Goal: Check status: Check status

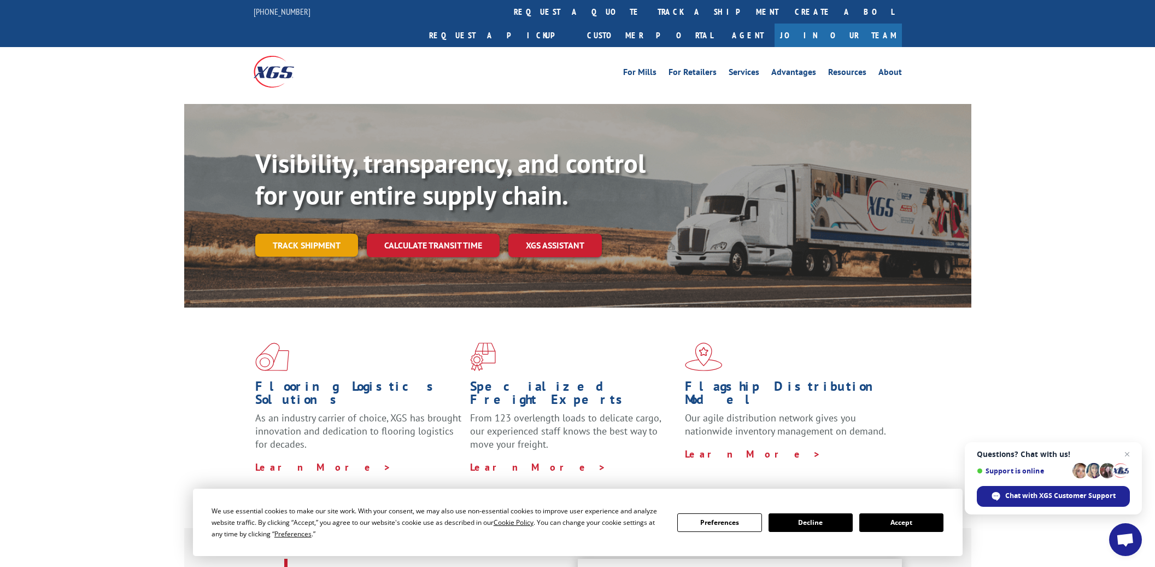
click at [306, 234] on link "Track shipment" at bounding box center [306, 245] width 103 height 23
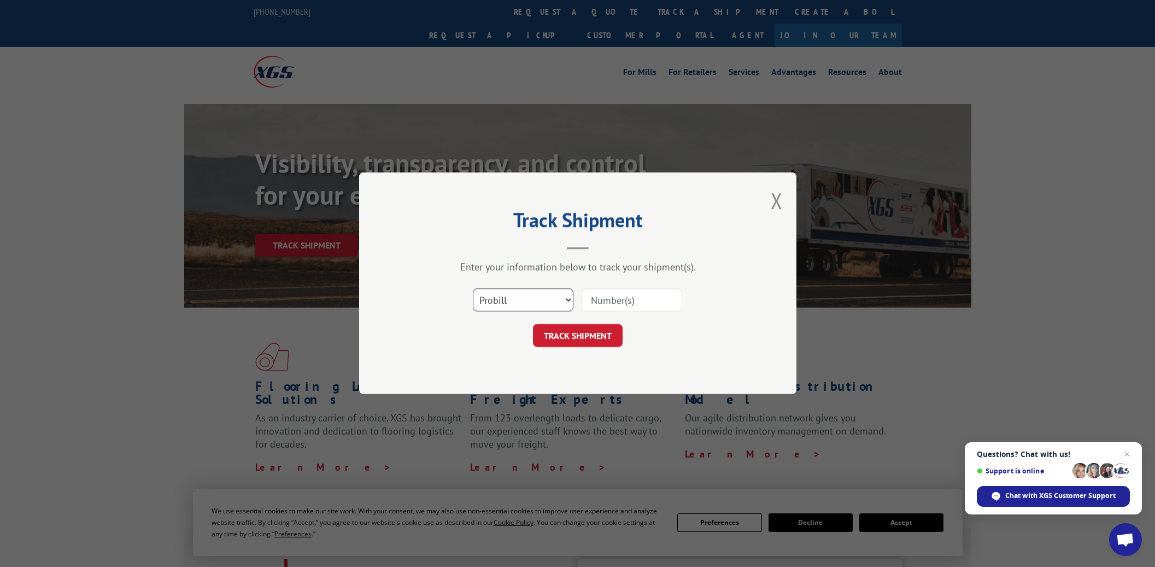
click at [561, 300] on select "Select category... Probill BOL PO" at bounding box center [523, 300] width 101 height 23
select select "bol"
click at [473, 289] on select "Select category... Probill BOL PO" at bounding box center [523, 300] width 101 height 23
click at [605, 301] on input at bounding box center [632, 300] width 101 height 23
paste input "50867806"
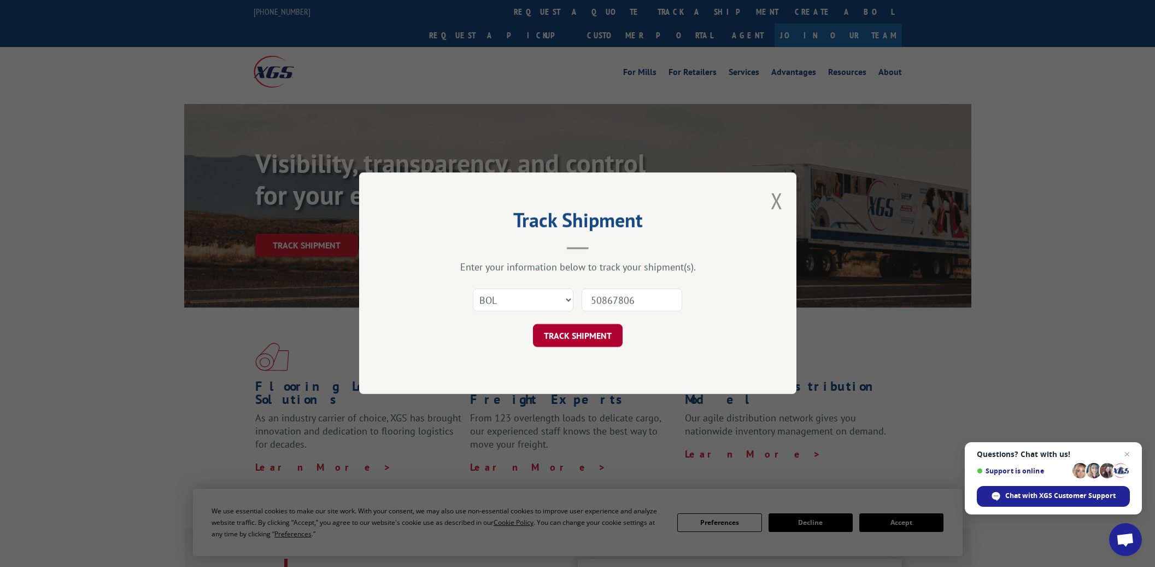
type input "50867806"
click at [576, 334] on button "TRACK SHIPMENT" at bounding box center [578, 335] width 90 height 23
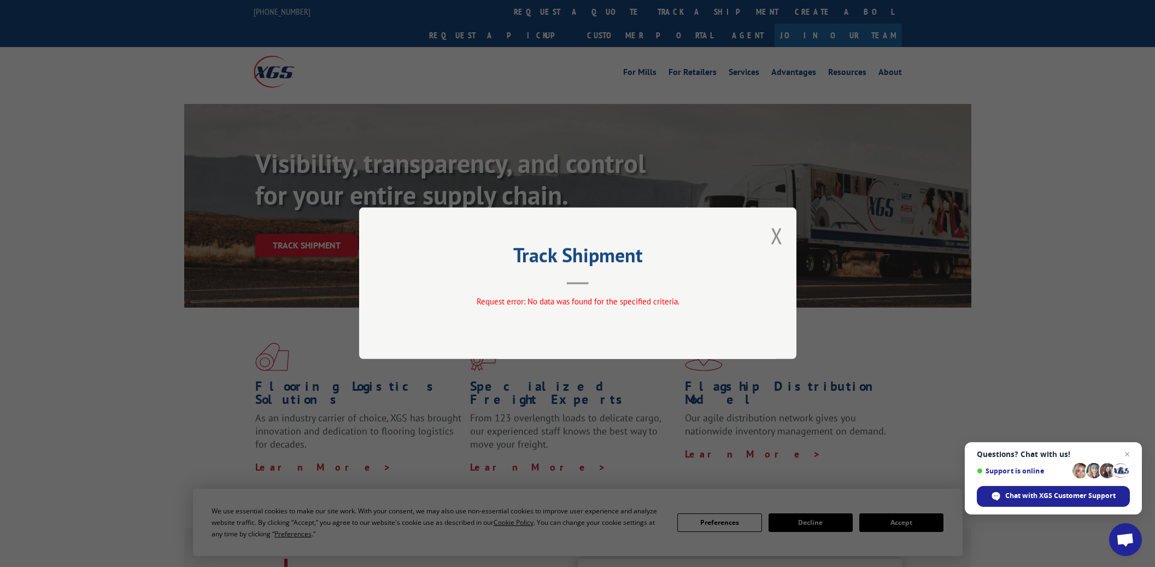
click at [775, 235] on button "Close modal" at bounding box center [777, 235] width 12 height 29
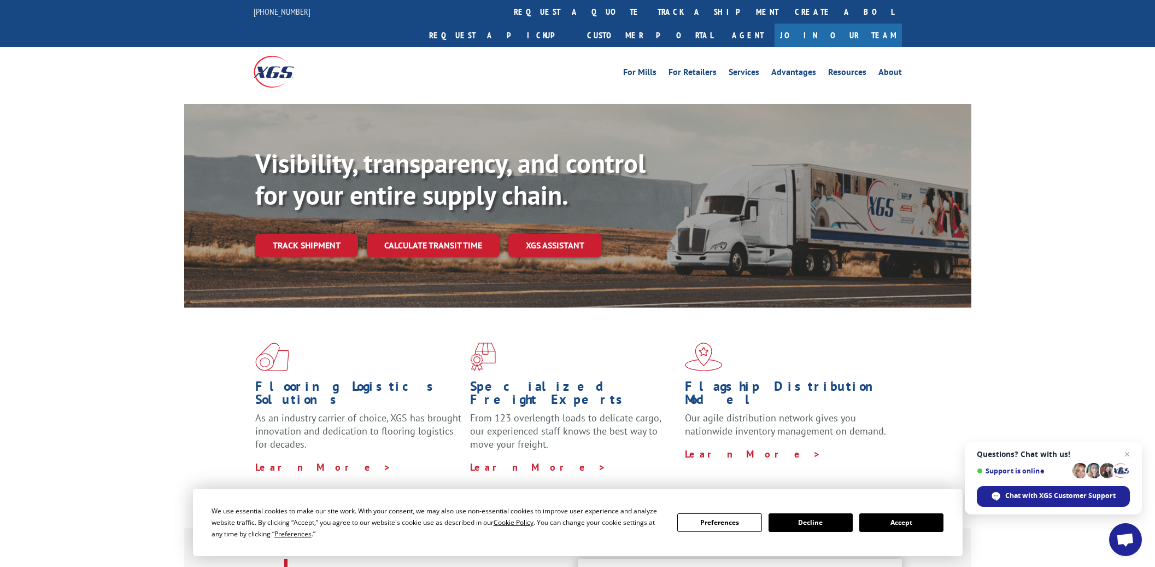
drag, startPoint x: 323, startPoint y: 220, endPoint x: 395, endPoint y: 256, distance: 80.7
click at [323, 234] on link "Track shipment" at bounding box center [306, 245] width 103 height 23
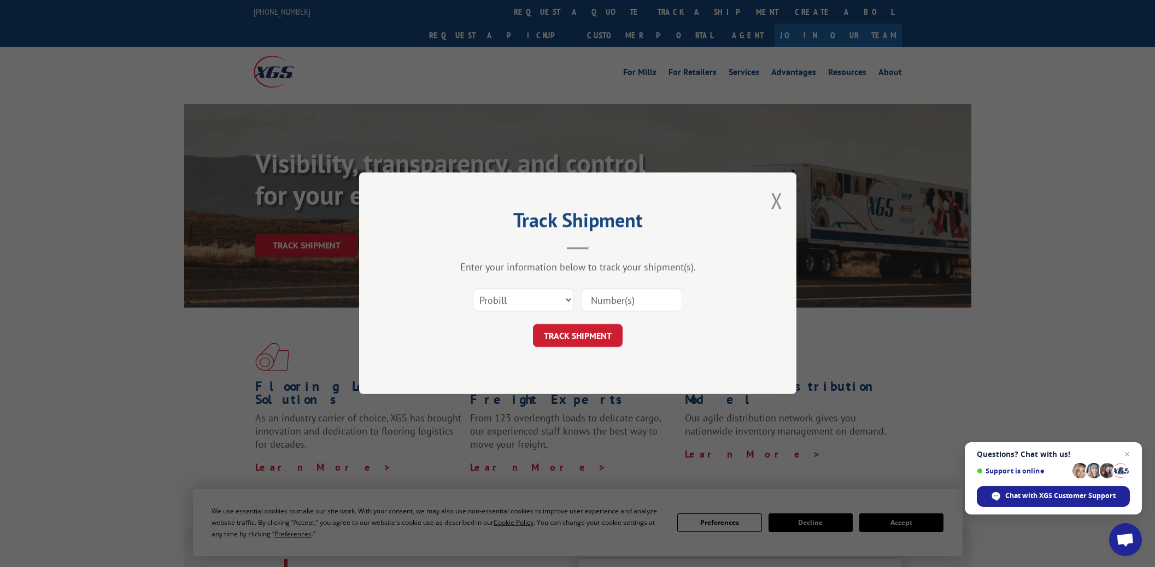
click at [612, 303] on input at bounding box center [632, 300] width 101 height 23
paste input "50867806"
type input "50867806"
click at [587, 338] on button "TRACK SHIPMENT" at bounding box center [578, 335] width 90 height 23
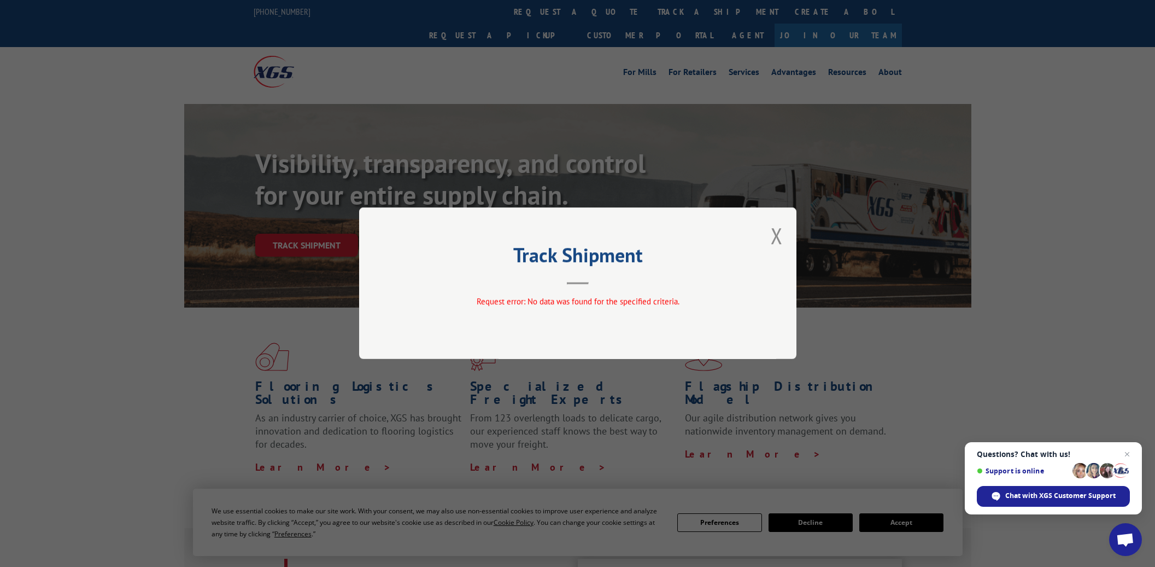
click at [778, 230] on button "Close modal" at bounding box center [777, 235] width 12 height 29
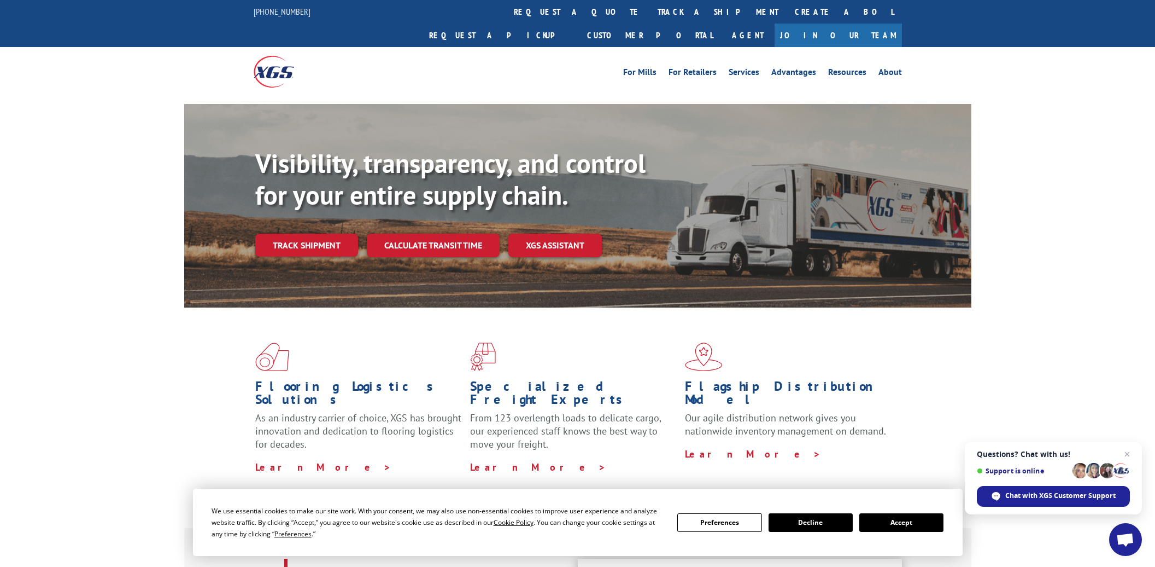
drag, startPoint x: 322, startPoint y: 225, endPoint x: 333, endPoint y: 229, distance: 11.9
click at [322, 234] on link "Track shipment" at bounding box center [306, 245] width 103 height 23
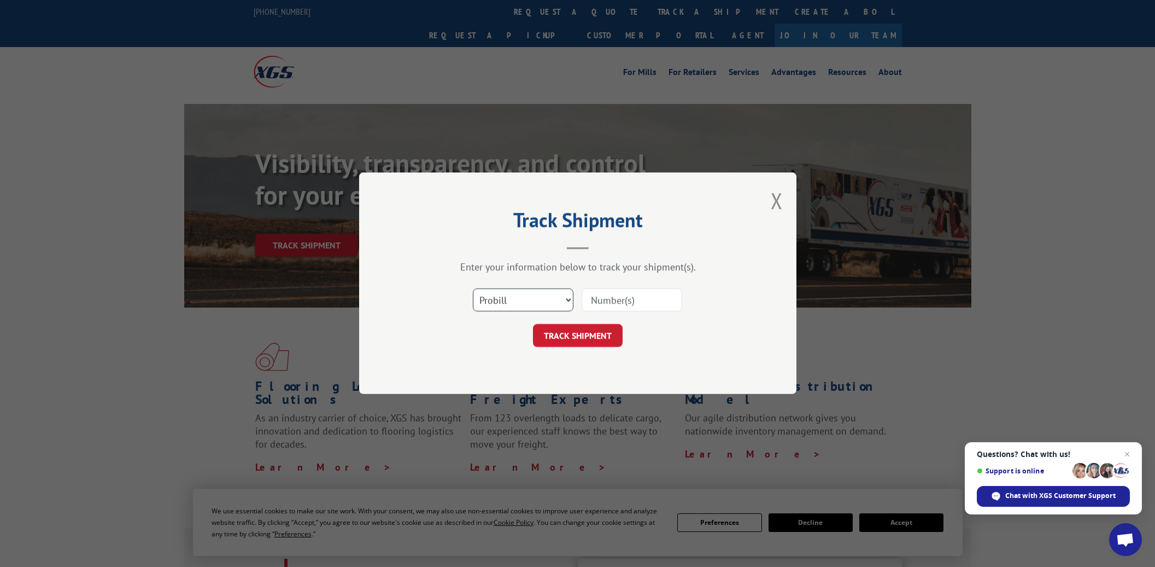
click at [532, 300] on select "Select category... Probill BOL PO" at bounding box center [523, 300] width 101 height 23
click at [473, 289] on select "Select category... Probill BOL PO" at bounding box center [523, 300] width 101 height 23
click at [548, 292] on select "Select category... Probill BOL PO" at bounding box center [523, 300] width 101 height 23
select select "probill"
click at [473, 289] on select "Select category... Probill BOL PO" at bounding box center [523, 300] width 101 height 23
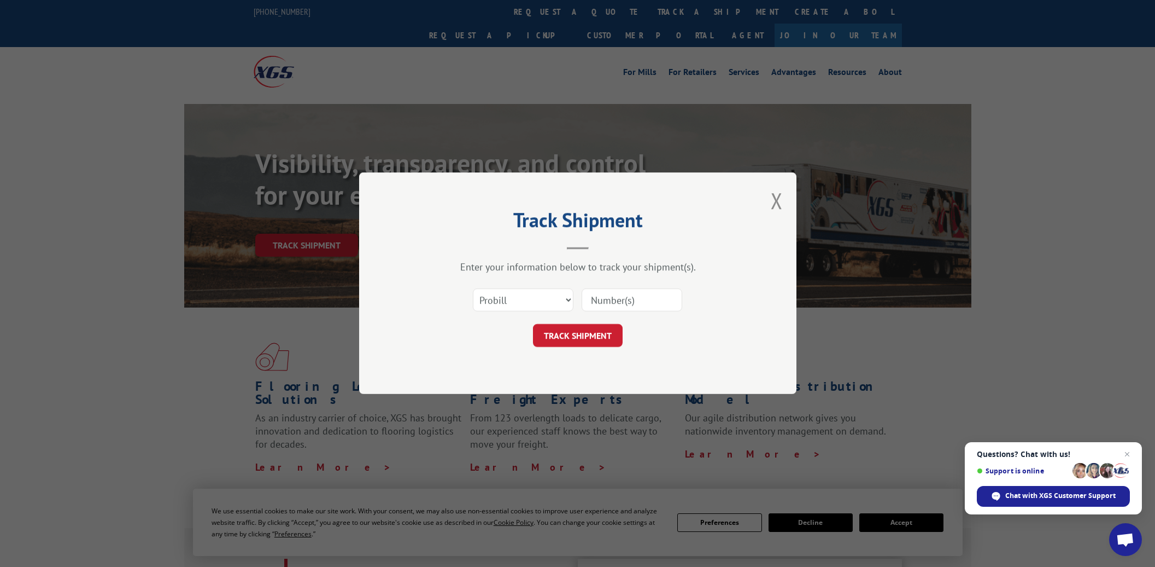
click at [620, 296] on input at bounding box center [632, 300] width 101 height 23
paste input "50867806"
type input "50867806"
click at [582, 338] on button "TRACK SHIPMENT" at bounding box center [578, 335] width 90 height 23
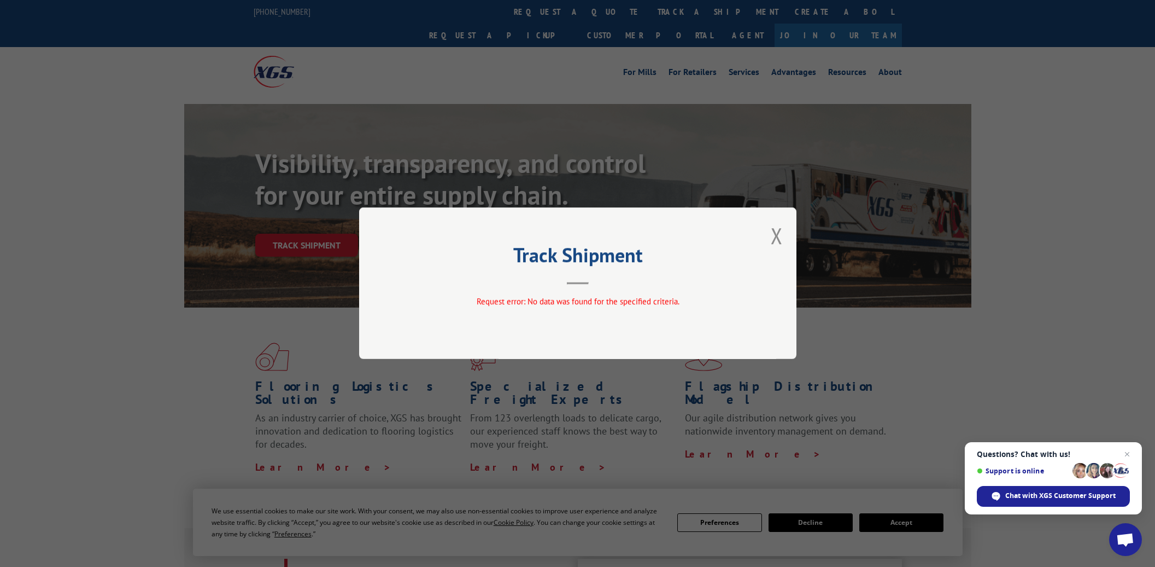
click at [774, 232] on button "Close modal" at bounding box center [777, 235] width 12 height 29
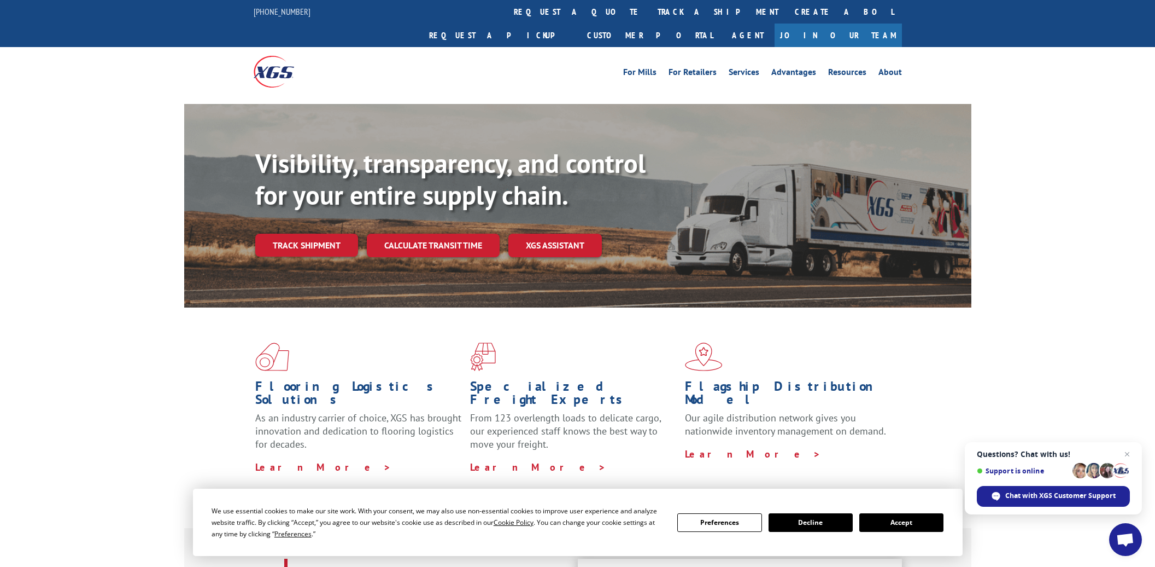
drag, startPoint x: 312, startPoint y: 226, endPoint x: 318, endPoint y: 229, distance: 7.3
click at [312, 234] on link "Track shipment" at bounding box center [306, 245] width 103 height 23
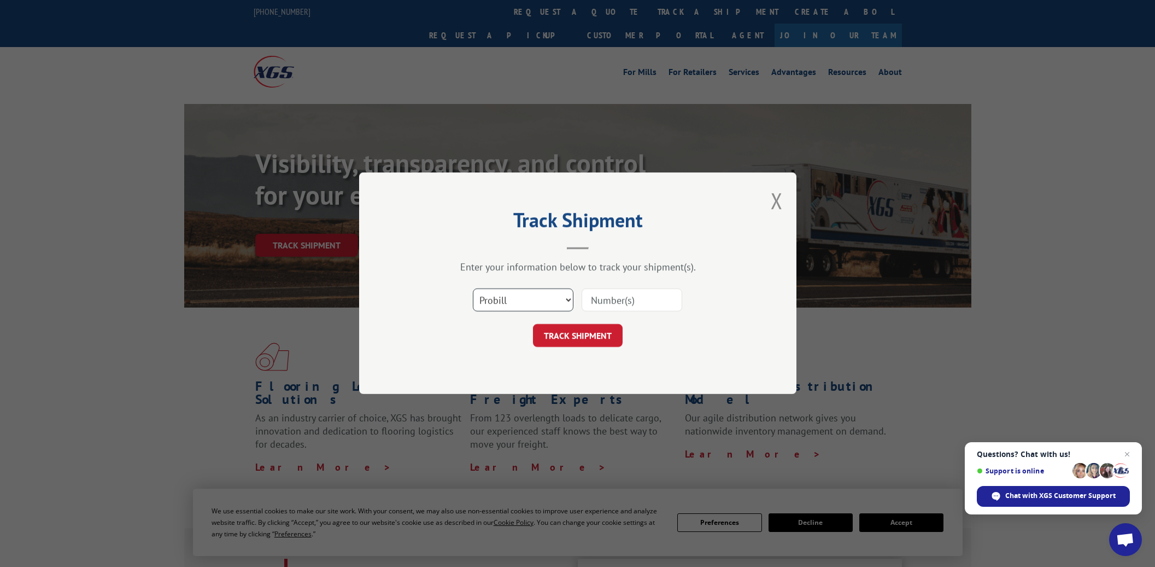
click at [526, 303] on select "Select category... Probill BOL PO" at bounding box center [523, 300] width 101 height 23
select select "bol"
click at [473, 289] on select "Select category... Probill BOL PO" at bounding box center [523, 300] width 101 height 23
click at [599, 300] on input at bounding box center [632, 300] width 101 height 23
paste input "50867806"
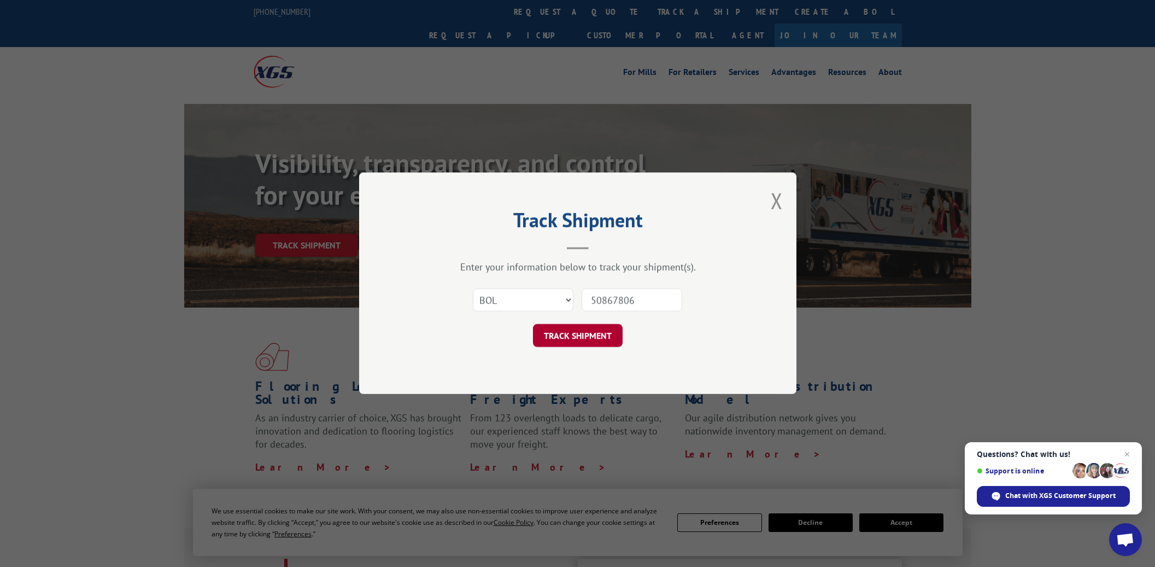
type input "50867806"
click at [581, 337] on button "TRACK SHIPMENT" at bounding box center [578, 335] width 90 height 23
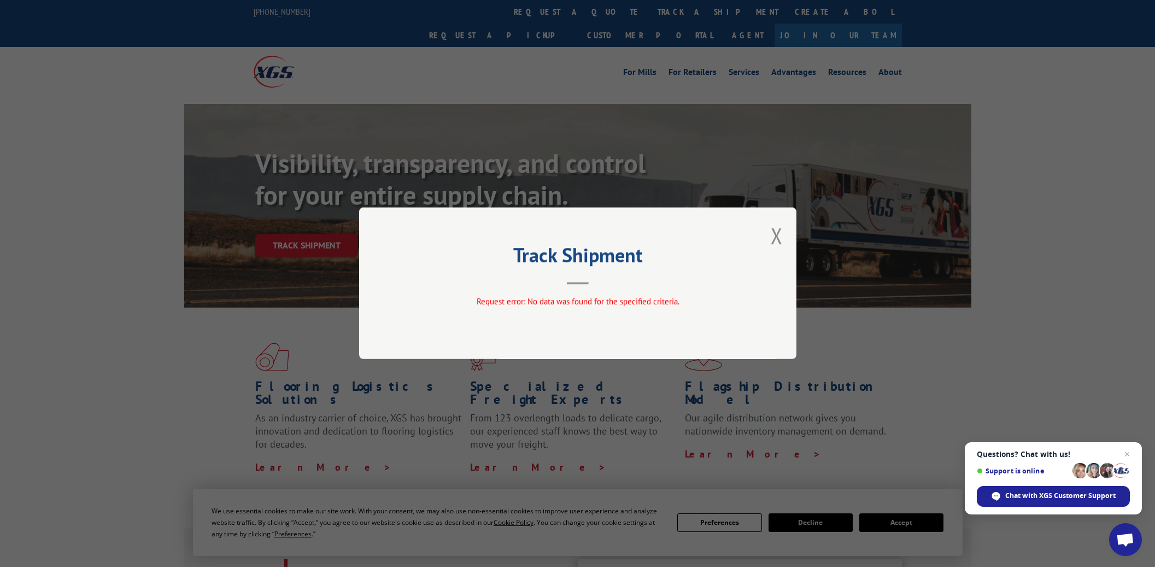
drag, startPoint x: 776, startPoint y: 234, endPoint x: 754, endPoint y: 235, distance: 22.4
click at [775, 234] on button "Close modal" at bounding box center [777, 235] width 12 height 29
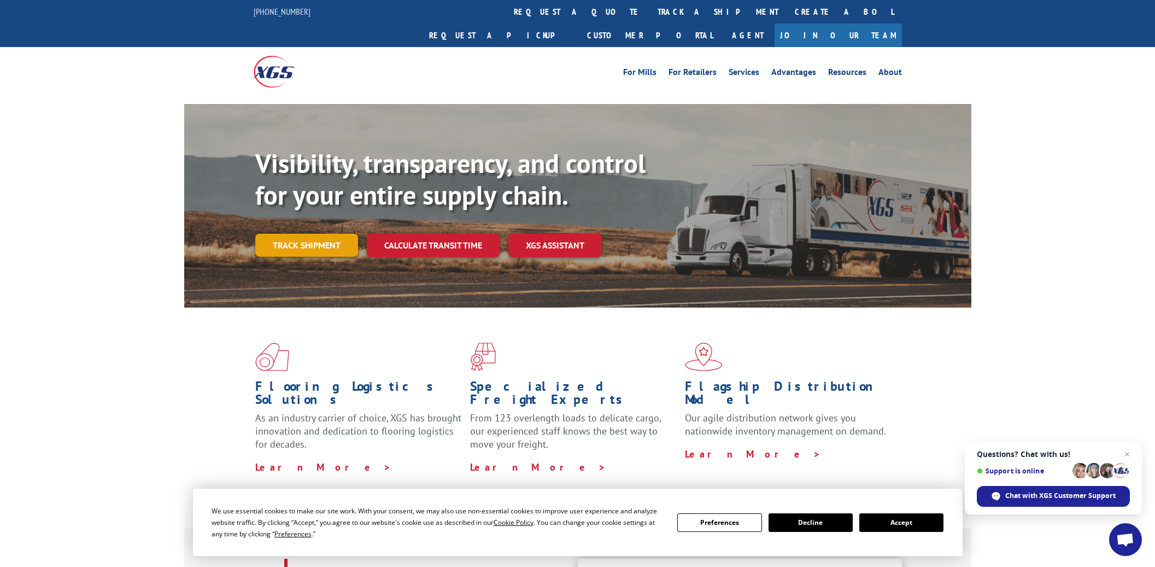
click at [322, 234] on link "Track shipment" at bounding box center [306, 245] width 103 height 23
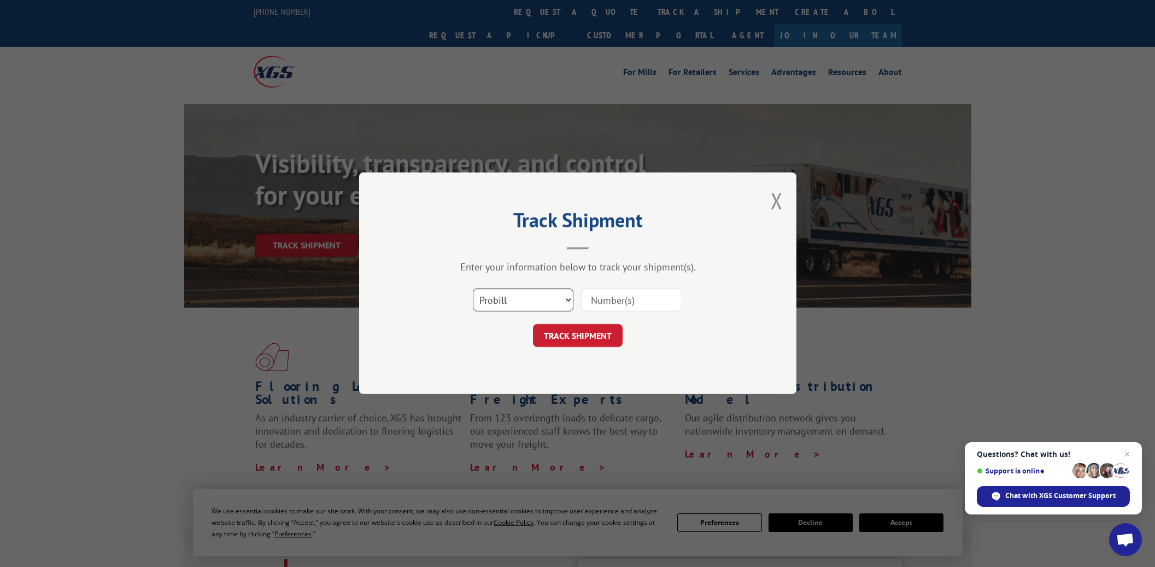
click at [499, 302] on select "Select category... Probill BOL PO" at bounding box center [523, 300] width 101 height 23
select select "po"
click at [473, 289] on select "Select category... Probill BOL PO" at bounding box center [523, 300] width 101 height 23
click at [600, 302] on input at bounding box center [632, 300] width 101 height 23
paste input "50867806"
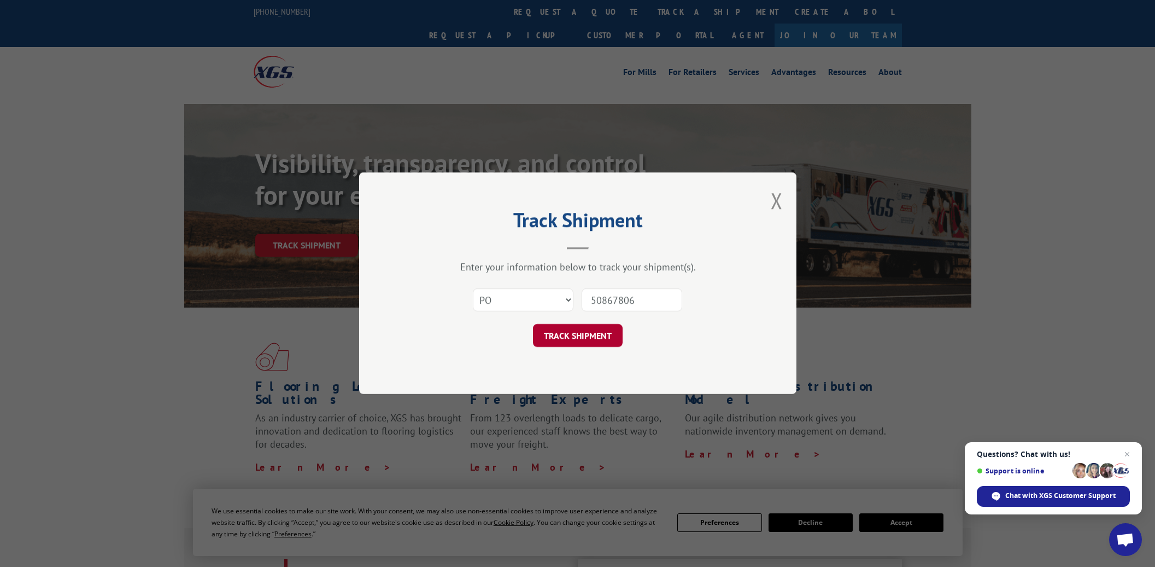
type input "50867806"
click at [562, 332] on button "TRACK SHIPMENT" at bounding box center [578, 335] width 90 height 23
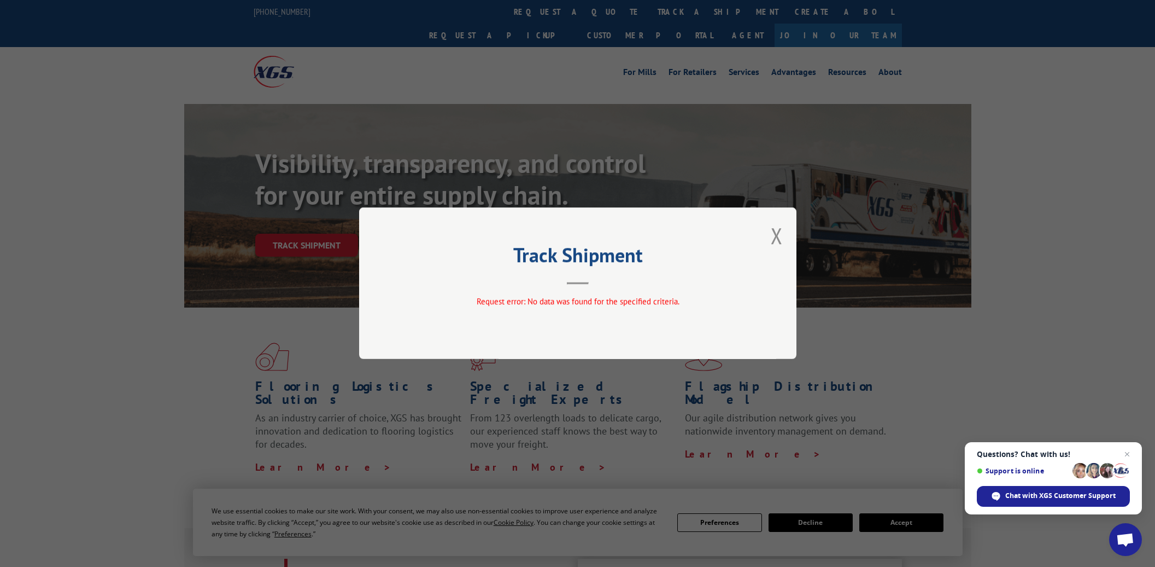
click at [121, 100] on div "Track Shipment Request error: No data was found for the specified criteria." at bounding box center [577, 283] width 1155 height 567
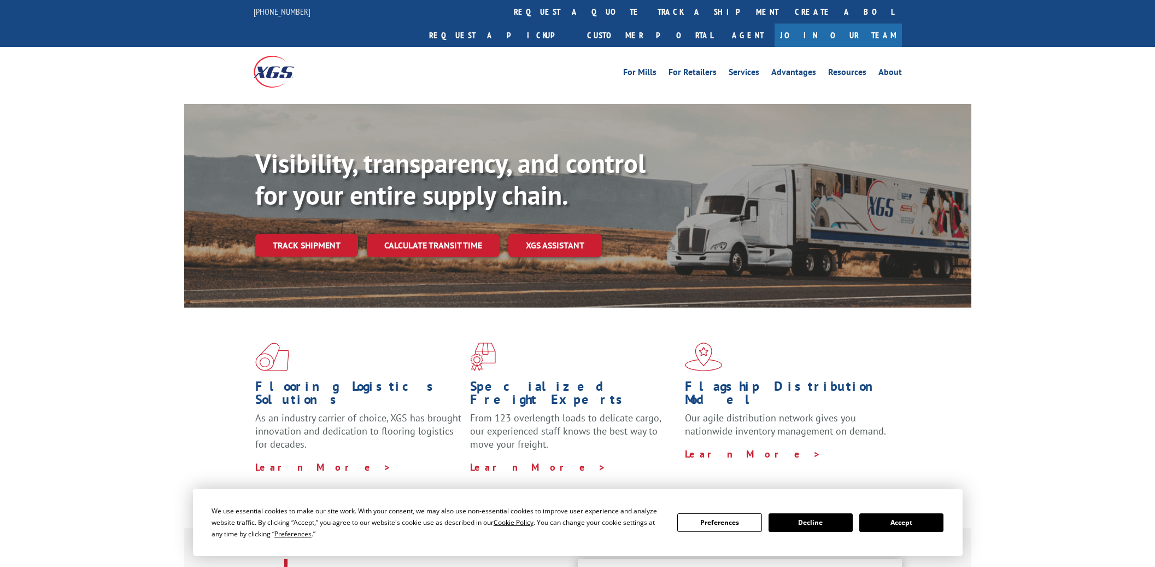
click at [318, 234] on link "Track shipment" at bounding box center [306, 245] width 103 height 23
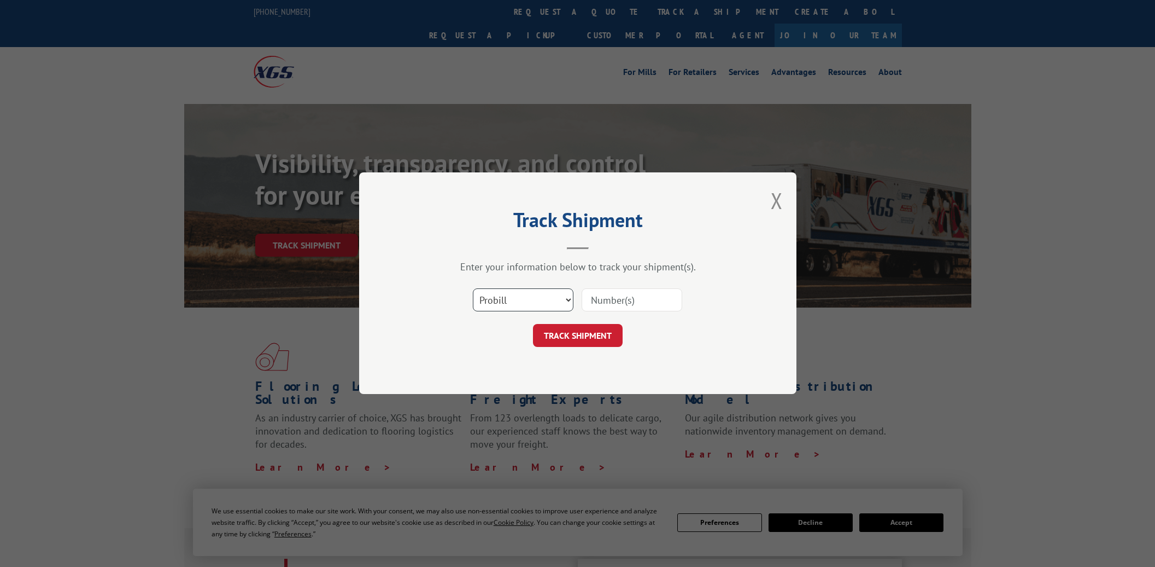
click at [529, 303] on select "Select category... Probill BOL PO" at bounding box center [523, 300] width 101 height 23
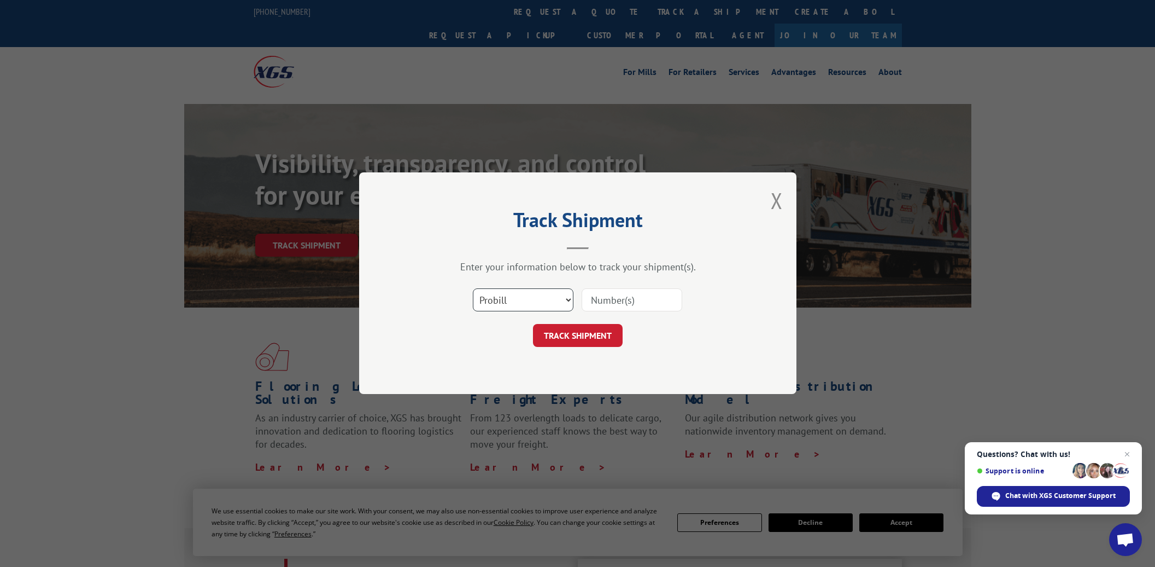
select select "bol"
click at [473, 289] on select "Select category... Probill BOL PO" at bounding box center [523, 300] width 101 height 23
click at [609, 300] on input at bounding box center [632, 300] width 101 height 23
paste input "50867806"
type input "50867806"
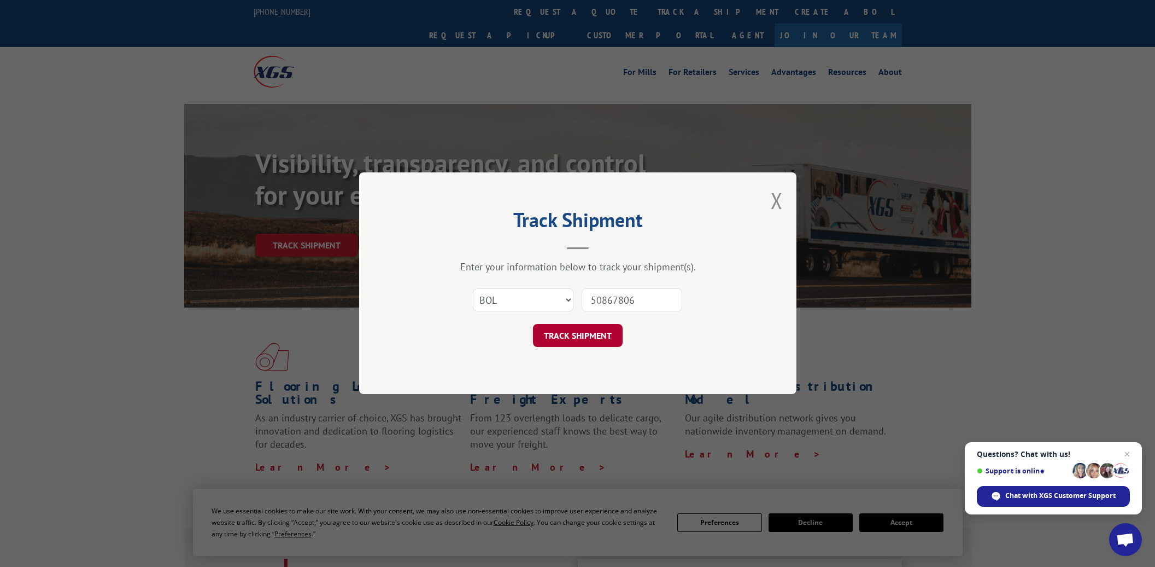
scroll to position [1, 0]
click at [582, 331] on button "TRACK SHIPMENT" at bounding box center [578, 335] width 90 height 23
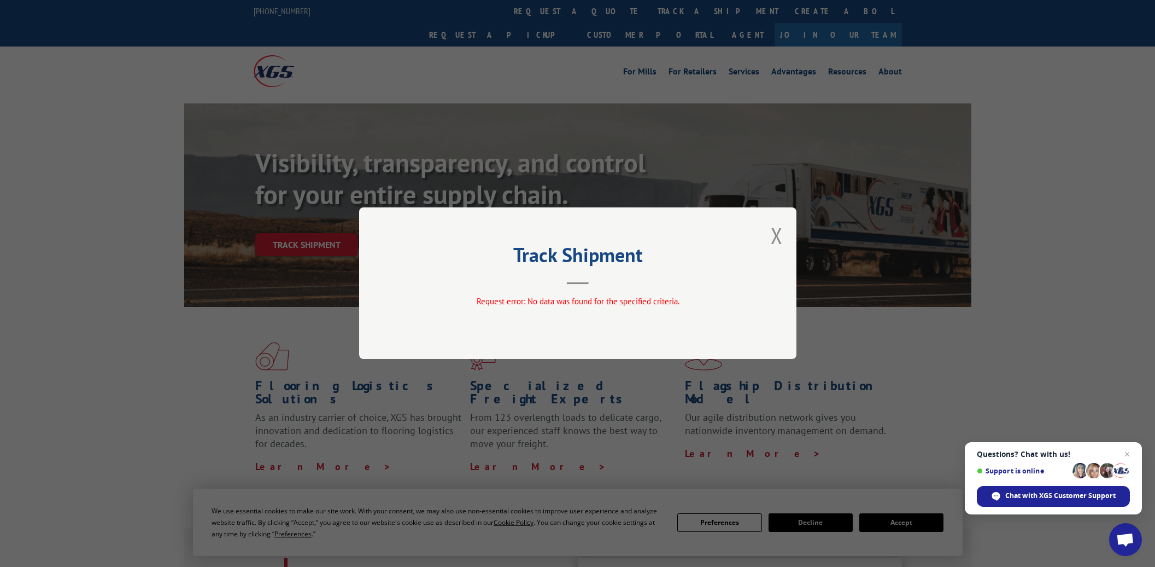
click at [778, 234] on button "Close modal" at bounding box center [777, 235] width 12 height 29
